Goal: Check status

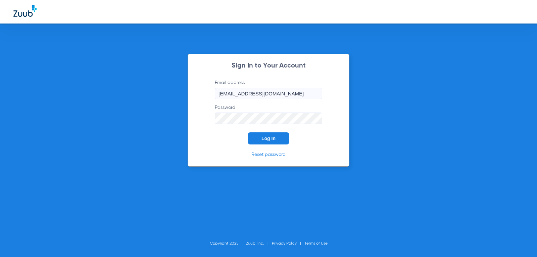
click at [268, 139] on span "Log In" at bounding box center [268, 137] width 14 height 5
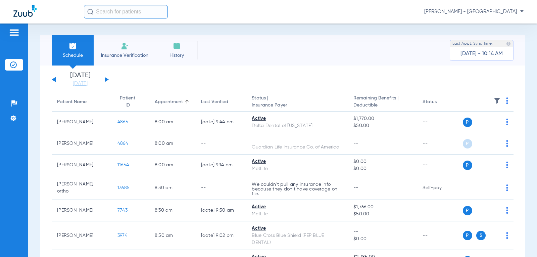
click at [105, 78] on button at bounding box center [107, 79] width 4 height 5
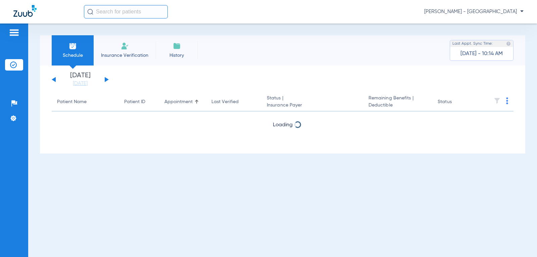
click at [105, 78] on button at bounding box center [107, 79] width 4 height 5
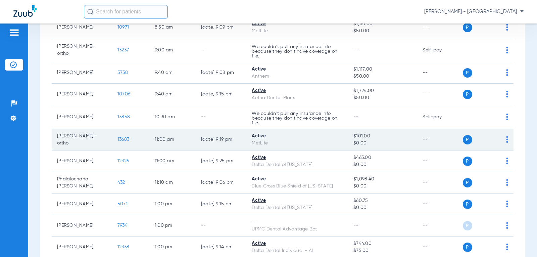
scroll to position [231, 0]
